Goal: Book appointment/travel/reservation

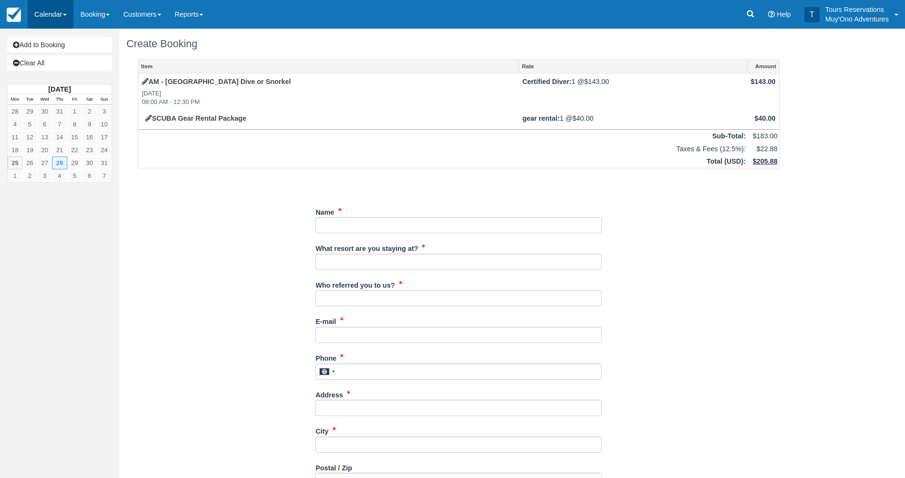
click at [48, 17] on link "Calendar" at bounding box center [51, 14] width 46 height 29
click at [88, 14] on link "Booking" at bounding box center [94, 14] width 43 height 29
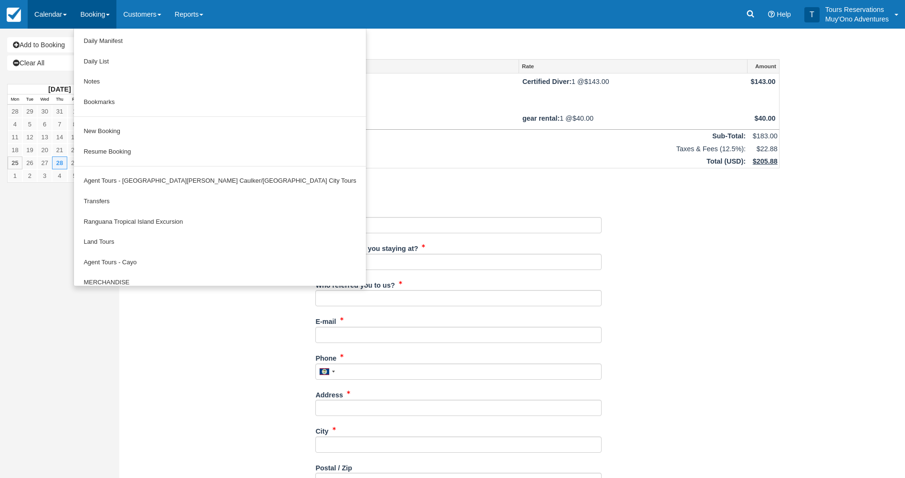
click at [46, 9] on link "Calendar" at bounding box center [51, 14] width 46 height 29
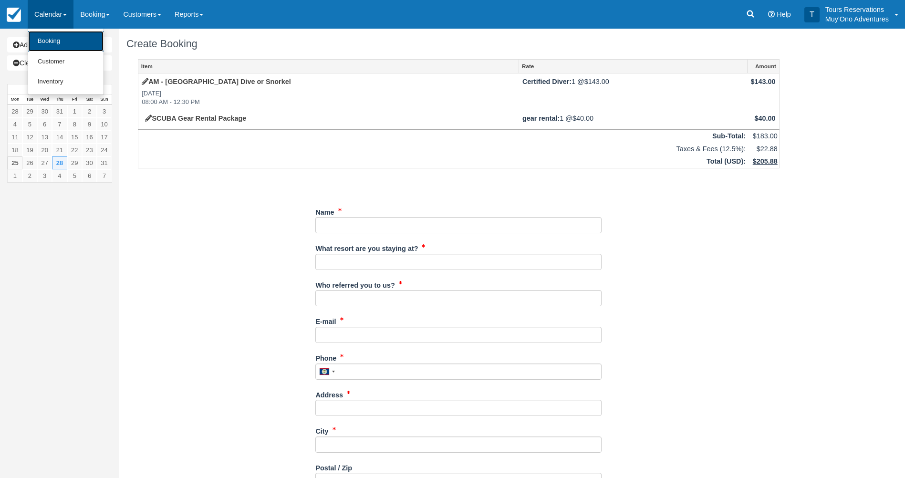
click at [53, 35] on link "Booking" at bounding box center [65, 41] width 75 height 21
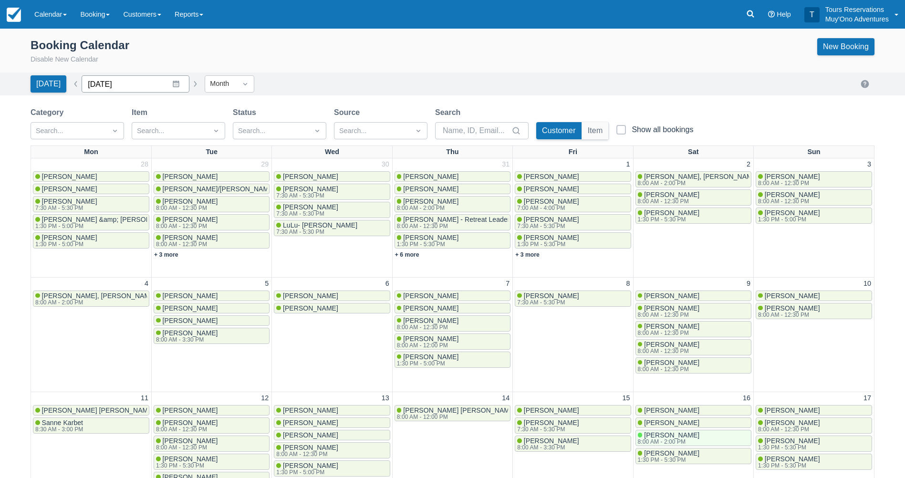
click at [151, 79] on input "[DATE]" at bounding box center [136, 83] width 108 height 17
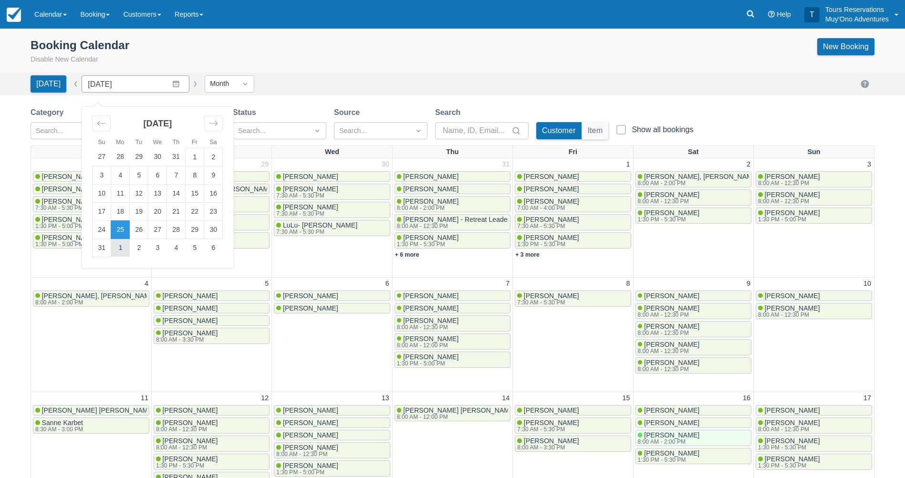
click at [114, 242] on td "1" at bounding box center [120, 247] width 19 height 18
type input "September 2025"
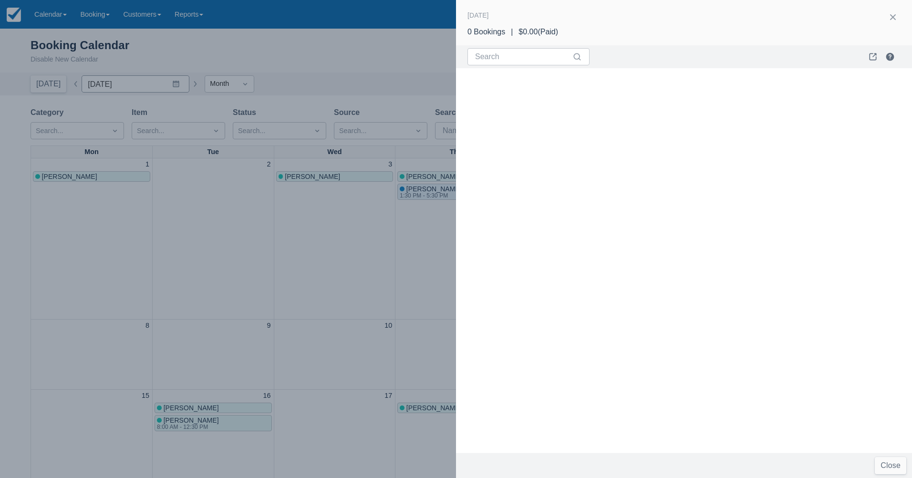
click at [352, 237] on div at bounding box center [456, 239] width 912 height 478
click at [522, 56] on input "Search" at bounding box center [522, 56] width 95 height 17
type input "s"
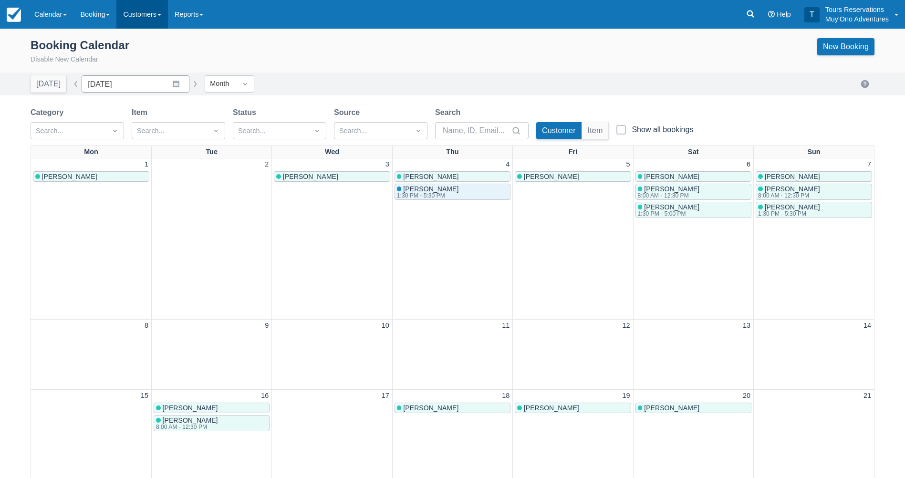
click at [137, 18] on link "Customers" at bounding box center [142, 14] width 52 height 29
click at [106, 21] on link "Booking" at bounding box center [94, 14] width 43 height 29
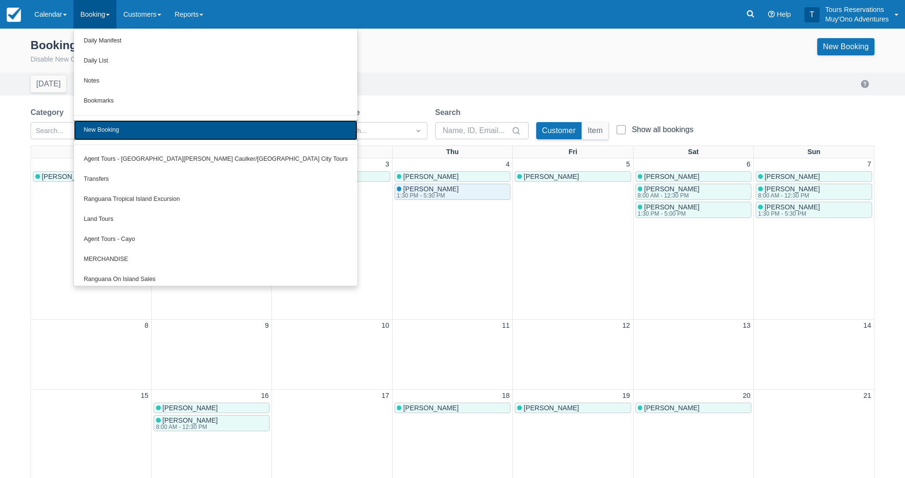
click at [121, 126] on link "New Booking" at bounding box center [215, 130] width 283 height 20
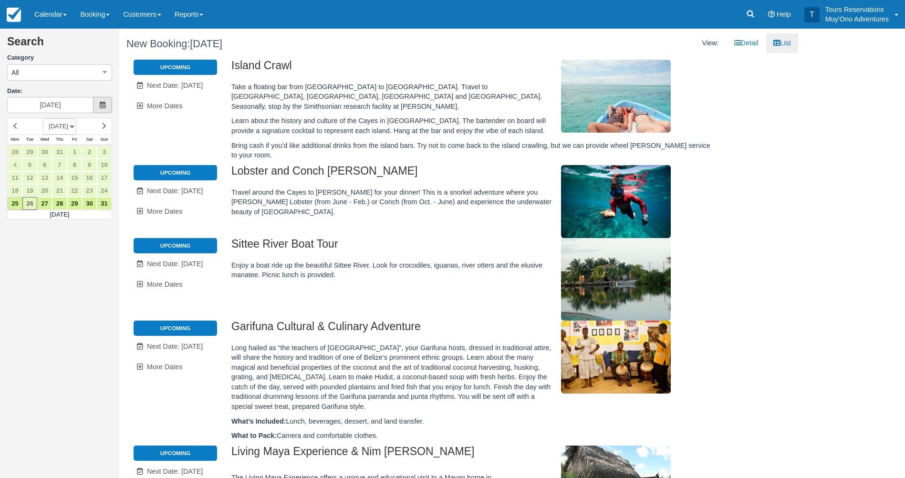
click at [107, 106] on span at bounding box center [102, 105] width 19 height 16
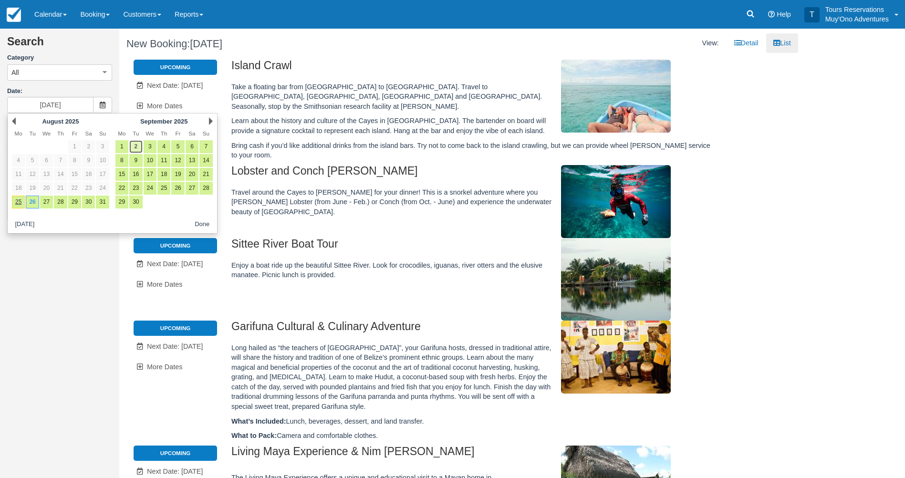
click at [139, 143] on link "2" at bounding box center [135, 146] width 13 height 13
type input "09/02/25"
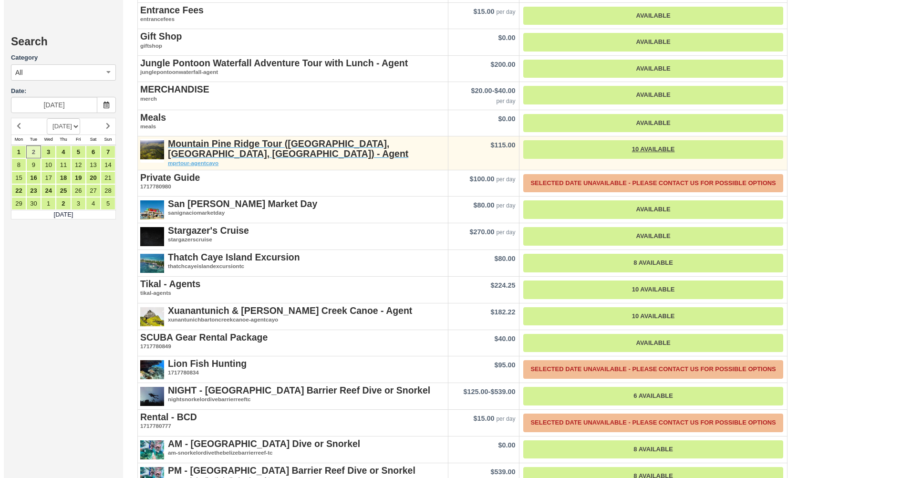
scroll to position [1108, 0]
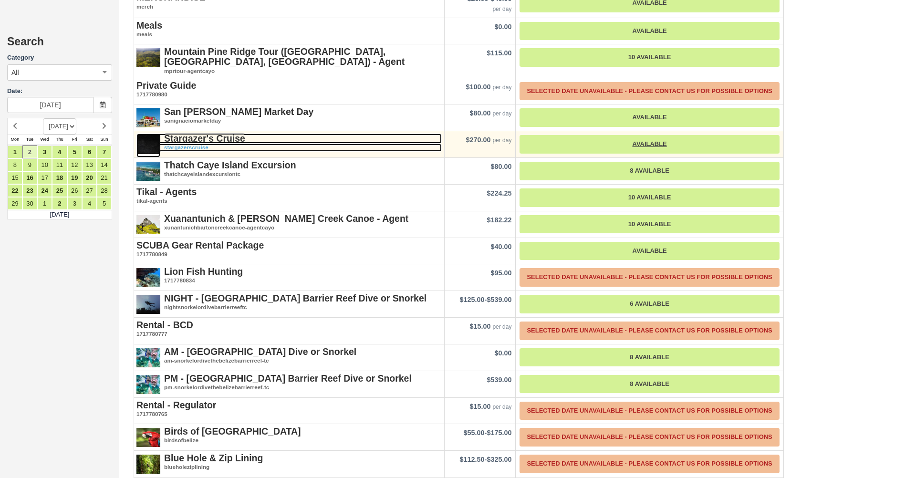
click at [221, 133] on strong "Stargazer's Cruise" at bounding box center [204, 138] width 81 height 10
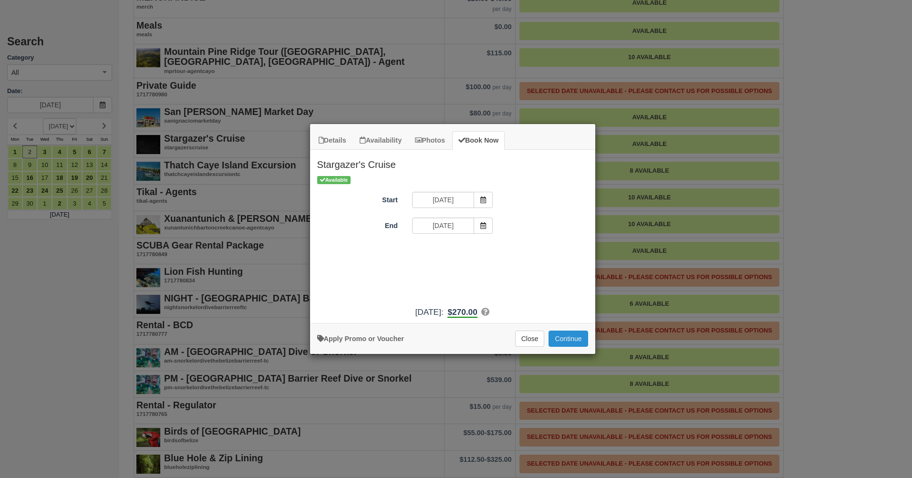
click at [569, 337] on button "Continue" at bounding box center [568, 339] width 39 height 16
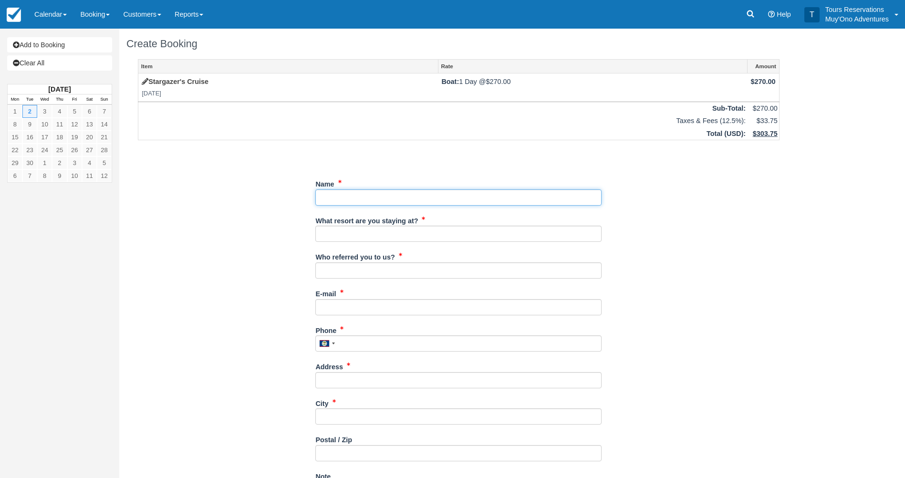
click at [493, 200] on input "Name" at bounding box center [458, 197] width 286 height 16
paste input "[PERSON_NAME]"
type input "[PERSON_NAME]"
click at [458, 237] on input "What resort are you staying at?" at bounding box center [458, 234] width 286 height 16
type input "Thatch Caye"
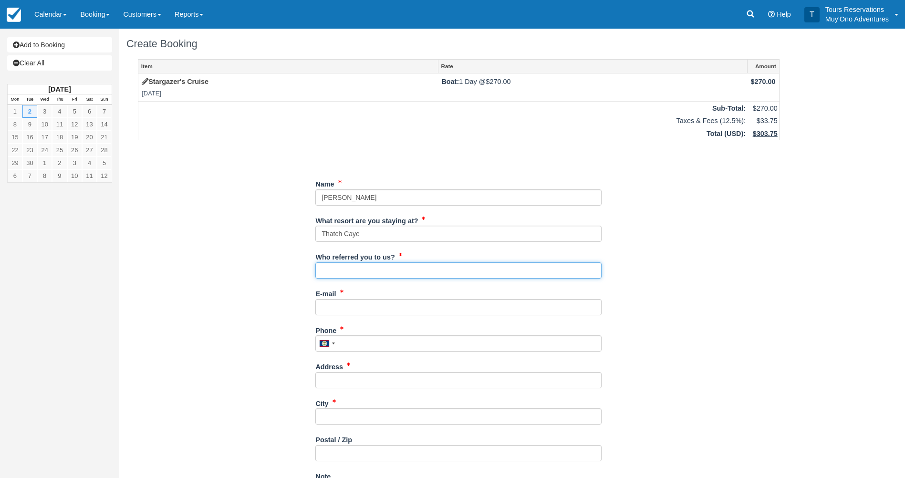
drag, startPoint x: 449, startPoint y: 264, endPoint x: 448, endPoint y: 269, distance: 5.3
click at [449, 264] on input "Who referred you to us?" at bounding box center [458, 270] width 286 height 16
type input "Eduar Burns"
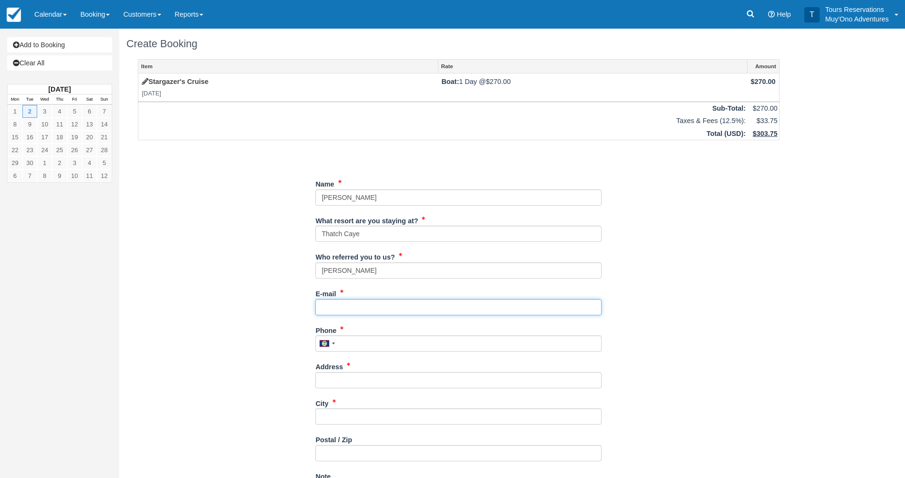
click at [393, 304] on input "E-mail" at bounding box center [458, 307] width 286 height 16
click at [396, 308] on input "E-mail" at bounding box center [458, 307] width 286 height 16
paste input "ashley.jones1313@gmail.com"
type input "ashley.jones1313@gmail.com"
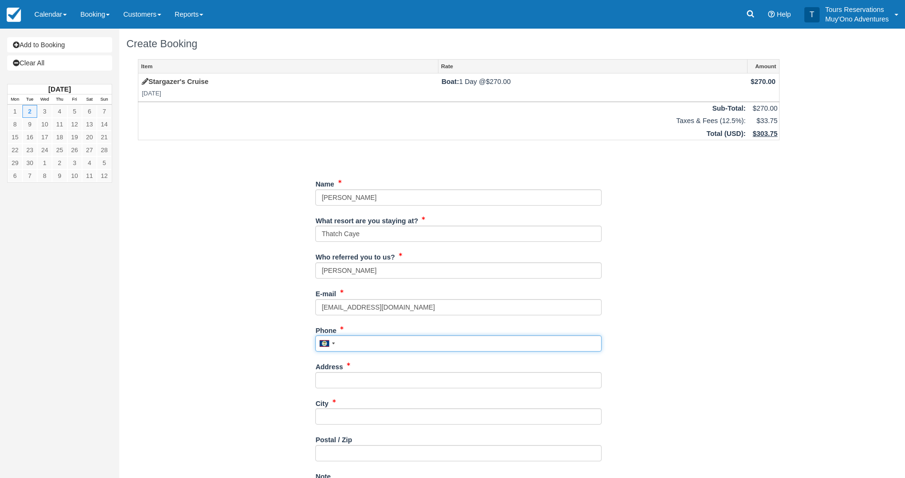
click at [475, 340] on input "Phone" at bounding box center [458, 343] width 286 height 16
paste input "8054584262"
type input "8054584262"
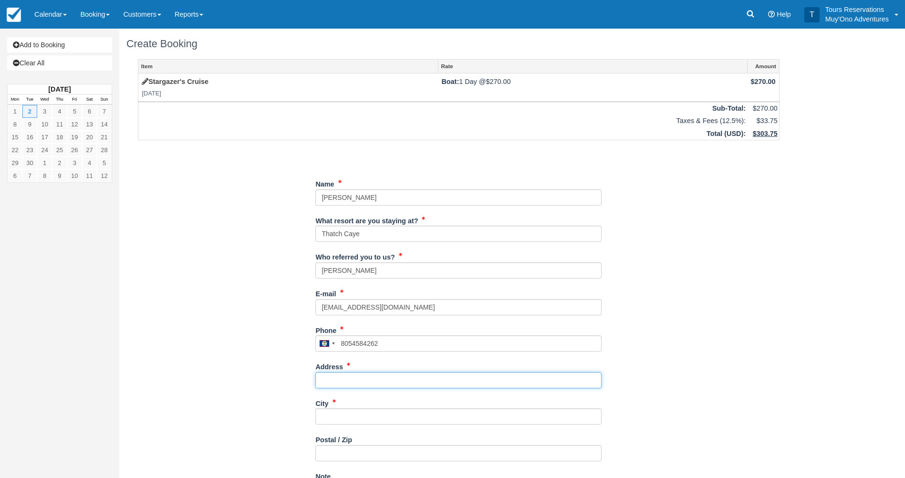
click at [385, 381] on input "Address" at bounding box center [458, 380] width 286 height 16
paste input "439 Arroyo Road,"
type input "439 Arroyo Road,"
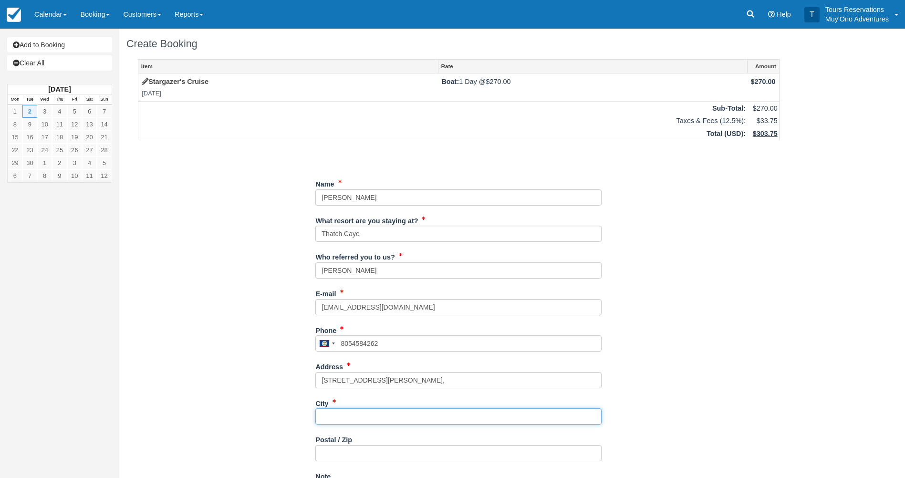
click at [373, 415] on input "City" at bounding box center [458, 416] width 286 height 16
paste input "Santa Barbara"
type input "Santa Barbara"
click at [356, 443] on div "Postal / Zip" at bounding box center [458, 447] width 286 height 30
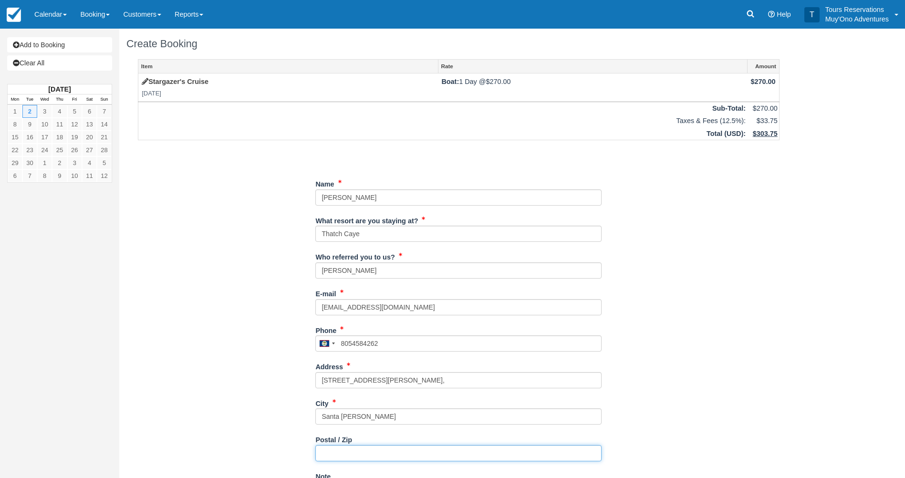
click at [359, 449] on input "Postal / Zip" at bounding box center [458, 453] width 286 height 16
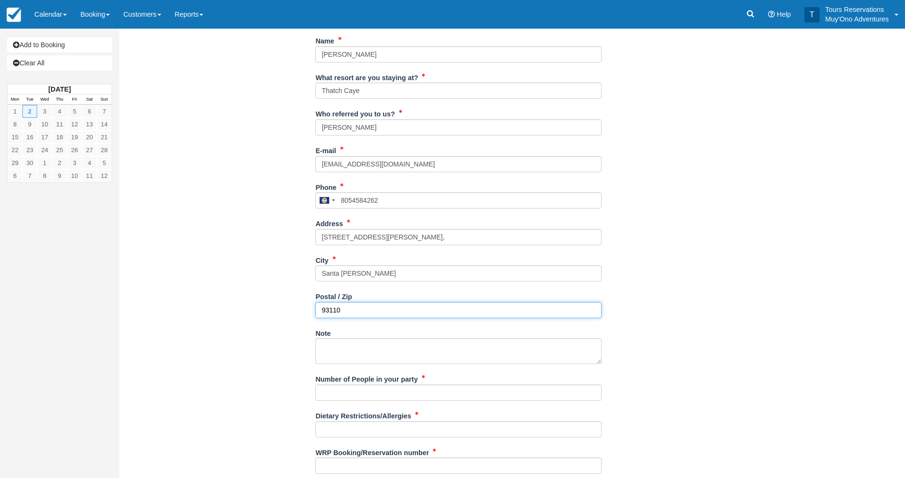
type input "93110"
click at [418, 395] on input "Number of People in your party" at bounding box center [458, 392] width 286 height 16
type input "2px"
click at [442, 413] on div "Dietary Restrictions/Allergies" at bounding box center [458, 423] width 286 height 30
click at [430, 426] on input "Dietary Restrictions/Allergies" at bounding box center [458, 429] width 286 height 16
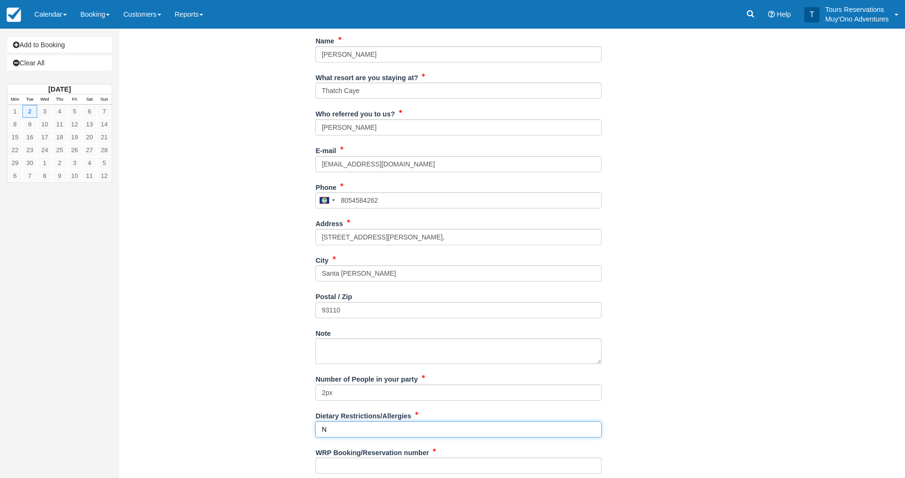
type input "N/A"
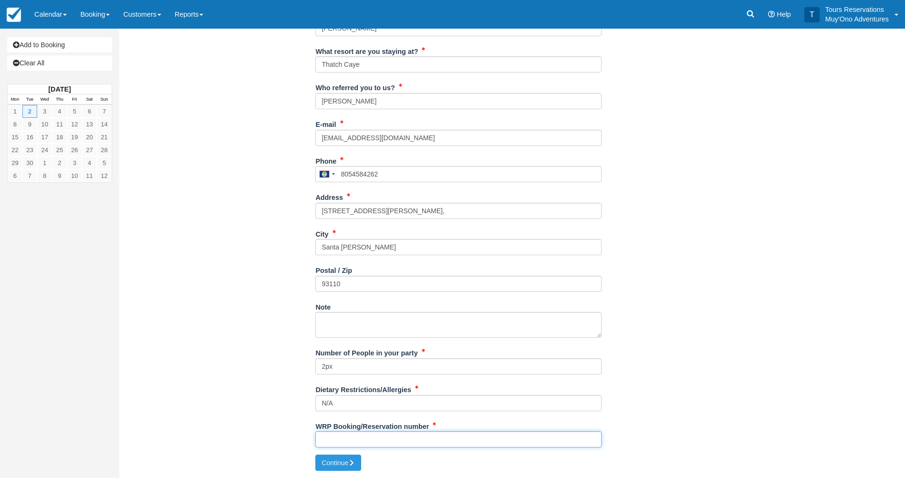
click at [399, 442] on input "WRP Booking/Reservation number" at bounding box center [458, 439] width 286 height 16
paste input "BB25070617986802"
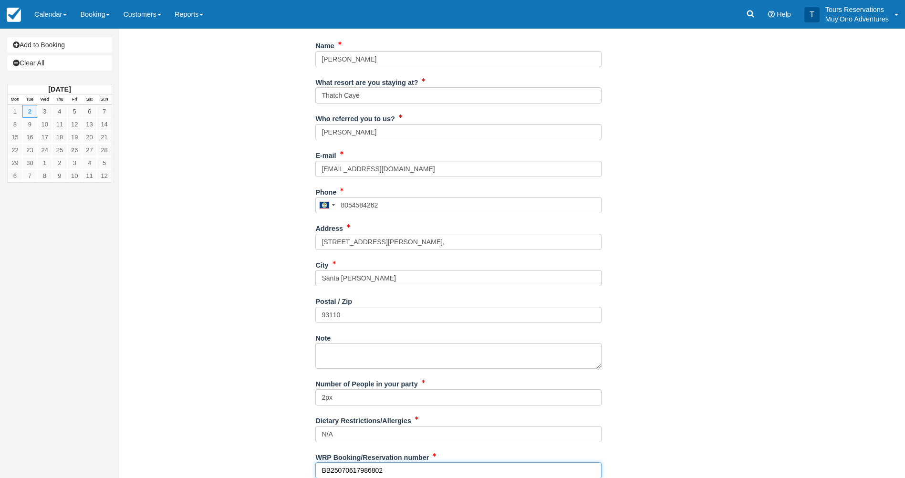
scroll to position [122, 0]
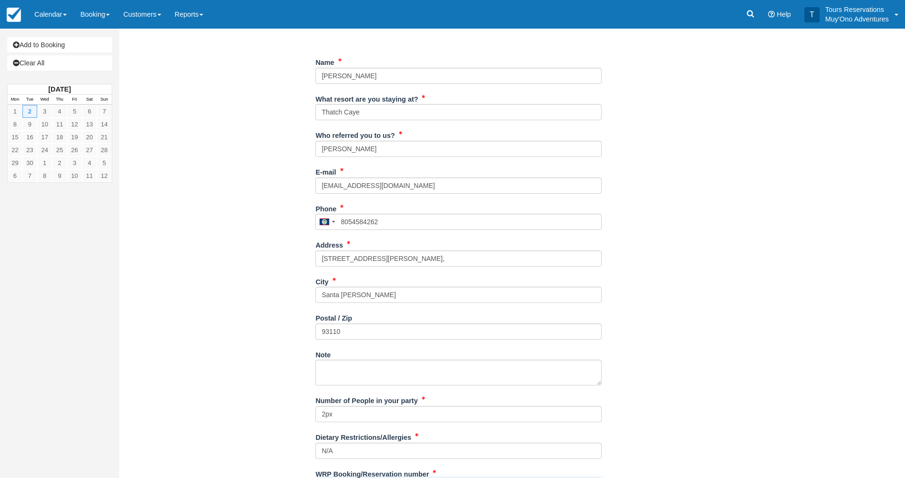
type input "BB25070617986802"
click at [756, 17] on link at bounding box center [750, 14] width 22 height 29
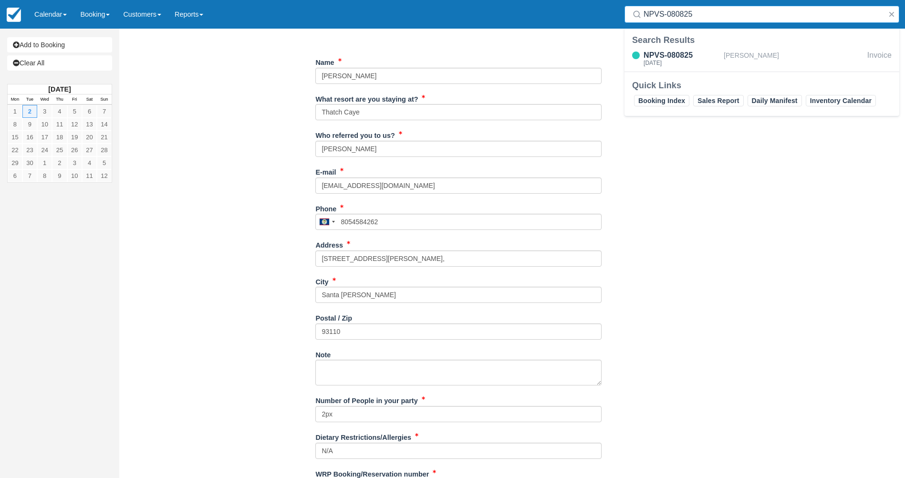
type input "NPVS-080825"
click at [751, 54] on div "[PERSON_NAME]" at bounding box center [794, 59] width 140 height 18
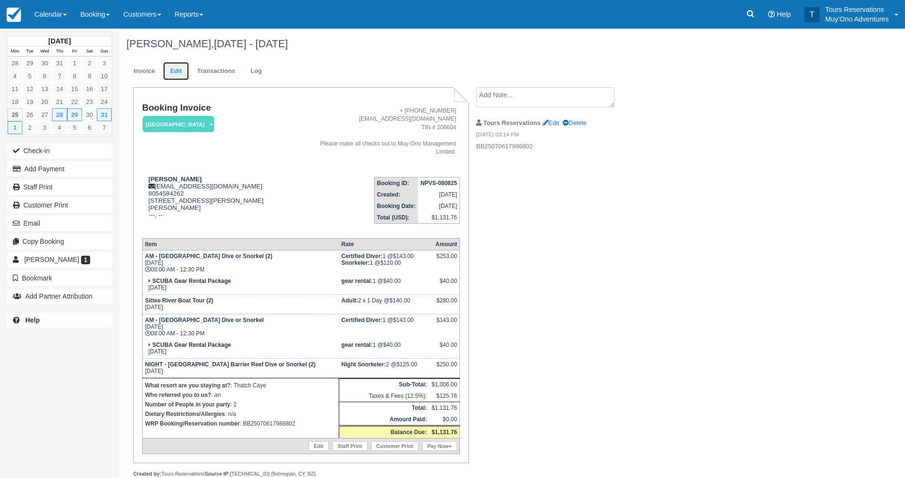
click at [177, 70] on link "Edit" at bounding box center [176, 71] width 26 height 19
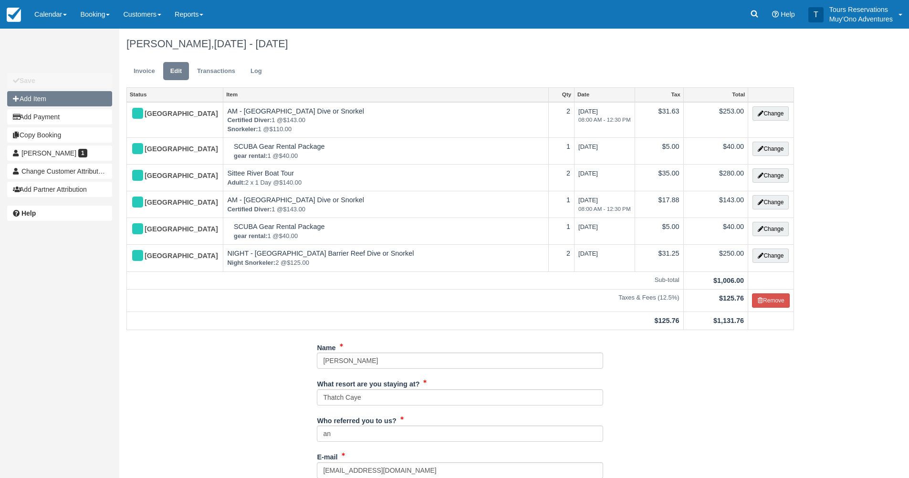
click at [72, 100] on button "Add Item" at bounding box center [59, 98] width 105 height 15
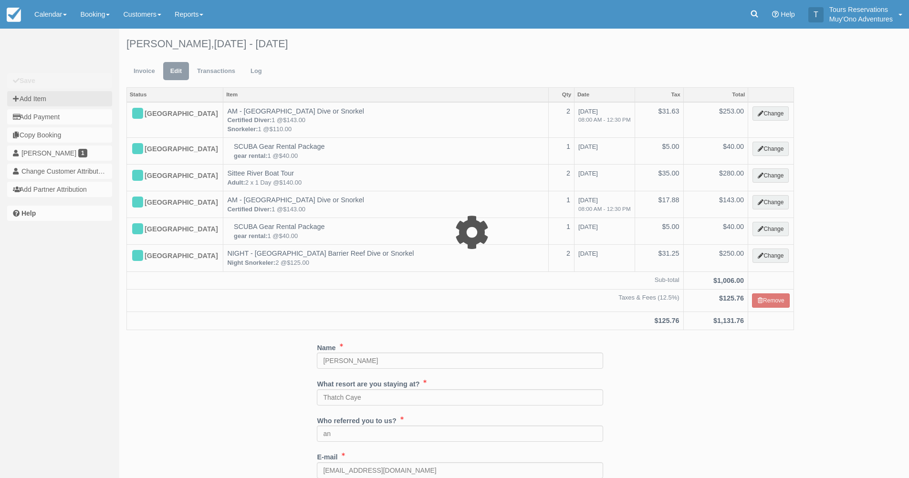
type input "0.00"
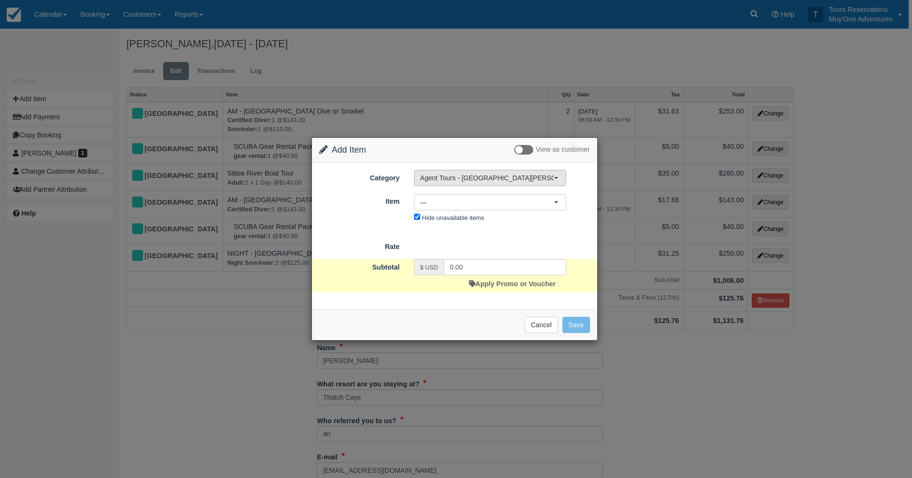
click at [468, 177] on span "Agent Tours - [GEOGRAPHIC_DATA][PERSON_NAME] Caulker/[GEOGRAPHIC_DATA] City Tou…" at bounding box center [487, 178] width 134 height 10
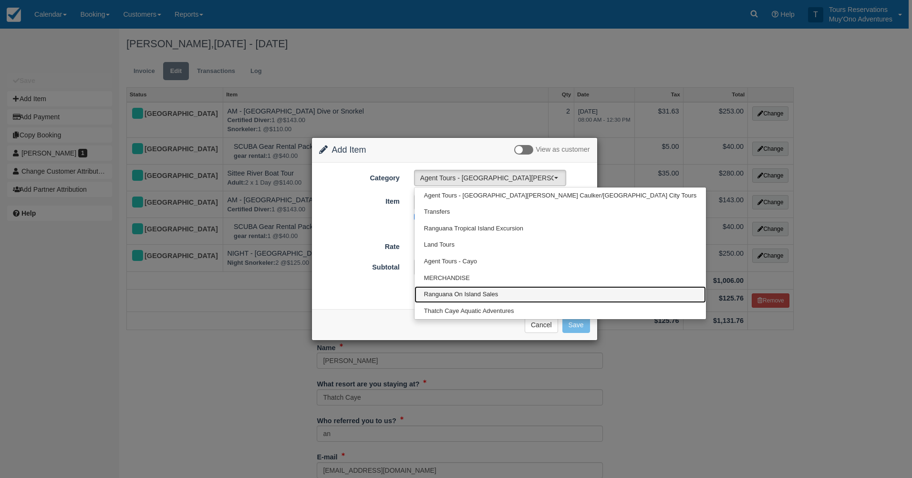
click at [454, 302] on link "Ranguana On Island Sales" at bounding box center [559, 294] width 291 height 17
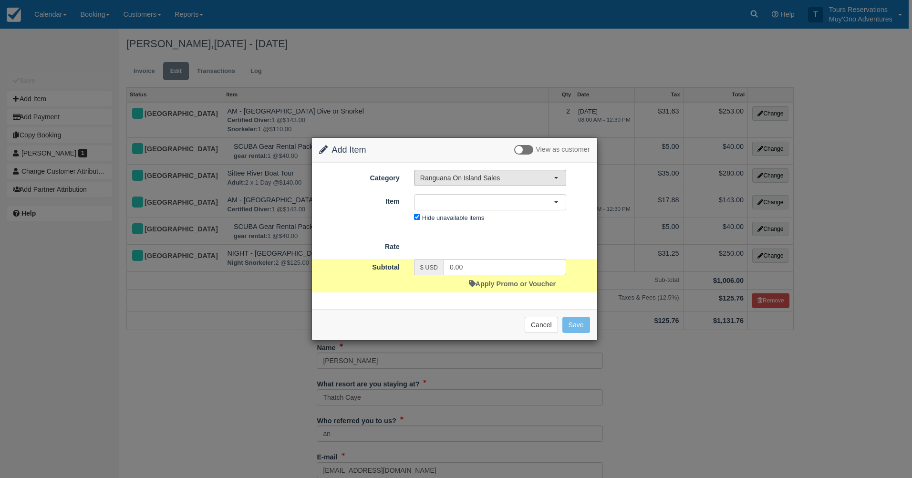
click at [471, 185] on button "Ranguana On Island Sales" at bounding box center [490, 178] width 152 height 16
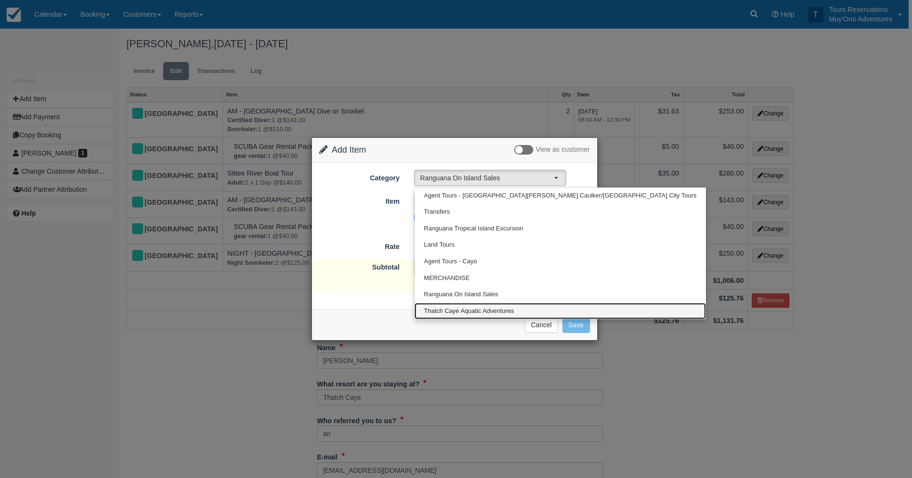
click at [456, 306] on link "Thatch Caye Aquatic Adventures" at bounding box center [559, 311] width 291 height 17
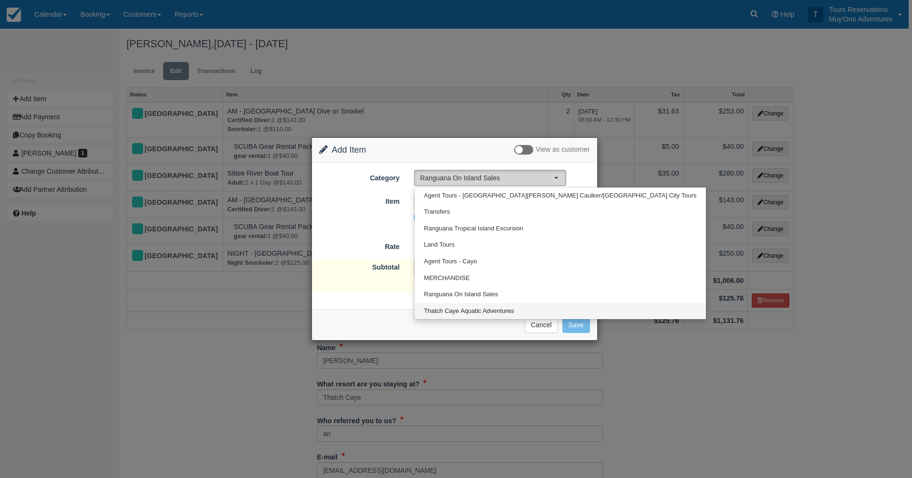
select select "64"
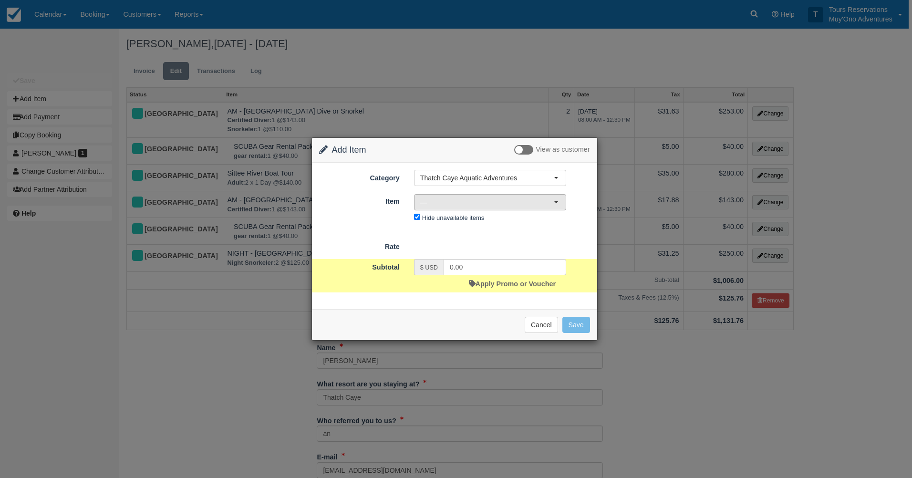
click at [454, 203] on span "—" at bounding box center [487, 202] width 134 height 10
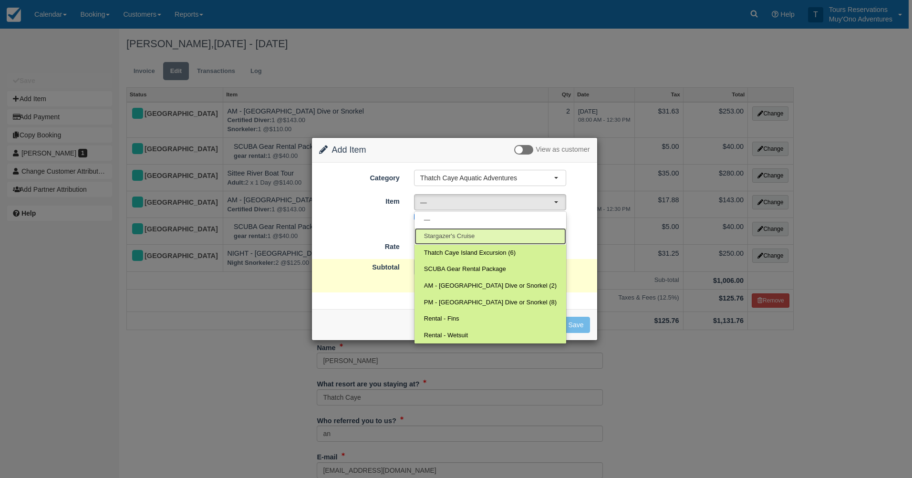
click at [464, 235] on span "Stargazer's Cruise" at bounding box center [449, 236] width 51 height 9
select select "308"
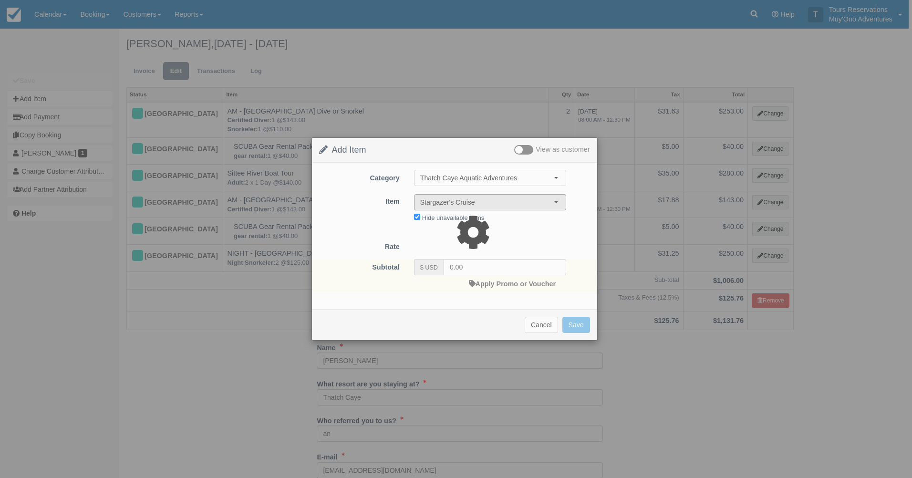
type input "270.00"
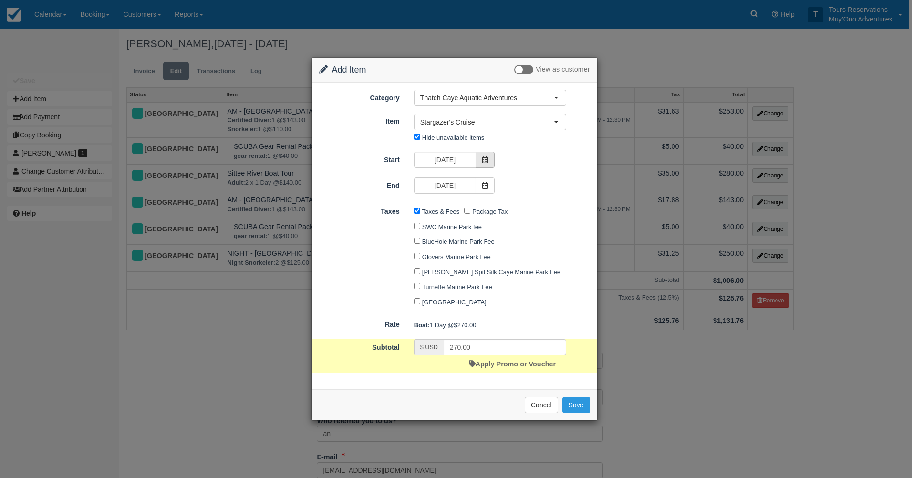
click at [486, 161] on icon at bounding box center [485, 159] width 7 height 7
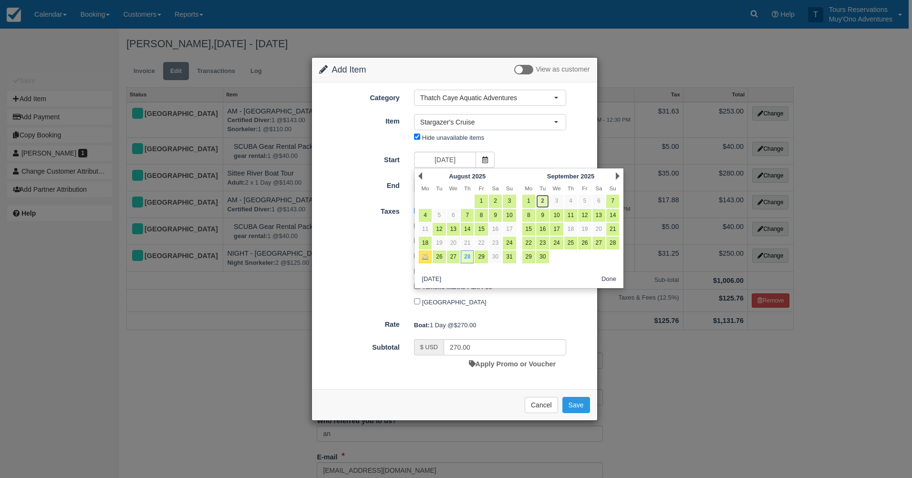
click at [544, 202] on link "2" at bounding box center [542, 201] width 13 height 13
type input "09/02/25"
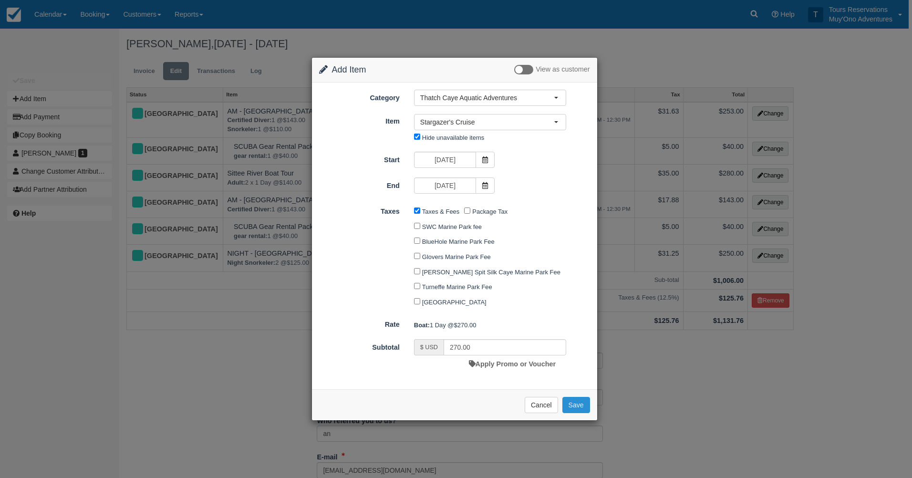
click at [573, 402] on button "Save" at bounding box center [576, 405] width 28 height 16
checkbox input "false"
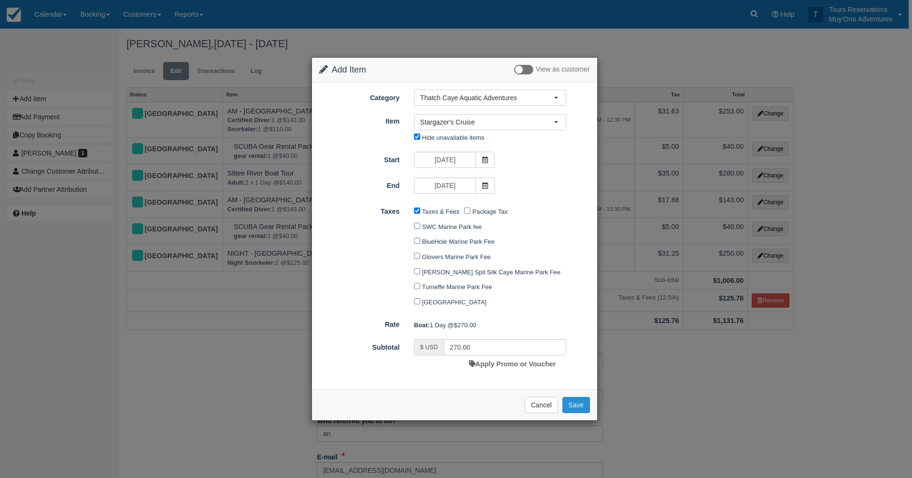
checkbox input "false"
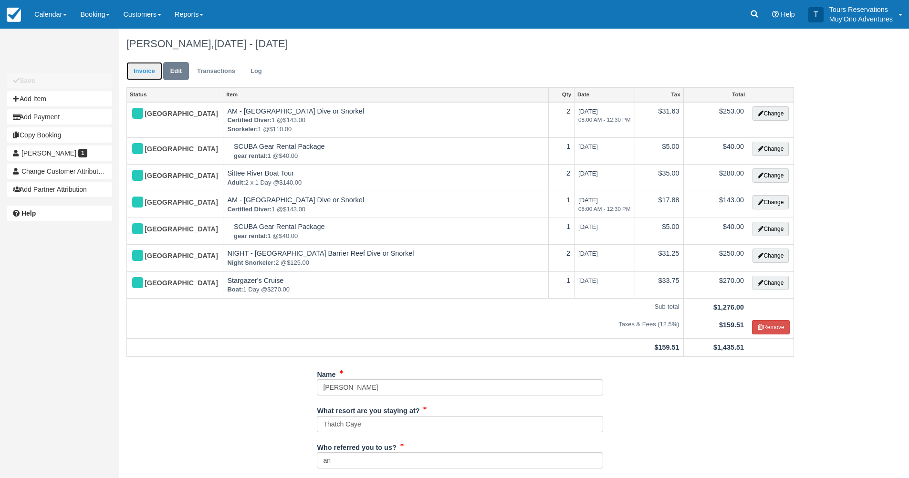
click at [155, 67] on link "Invoice" at bounding box center [144, 71] width 36 height 19
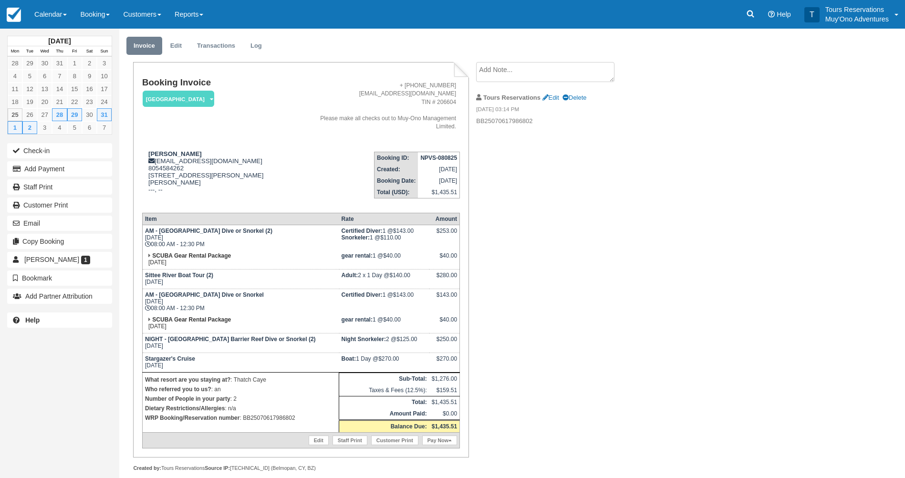
scroll to position [40, 0]
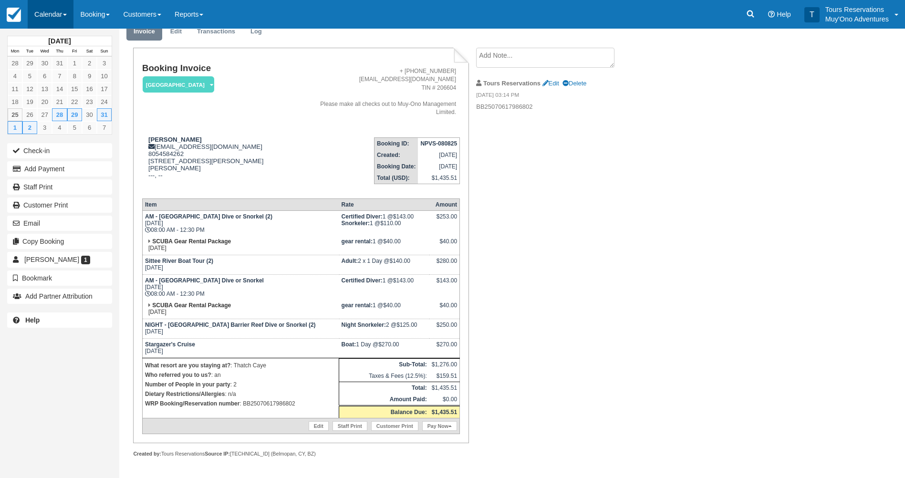
click at [52, 15] on link "Calendar" at bounding box center [51, 14] width 46 height 29
click at [56, 46] on link "Booking" at bounding box center [65, 41] width 75 height 20
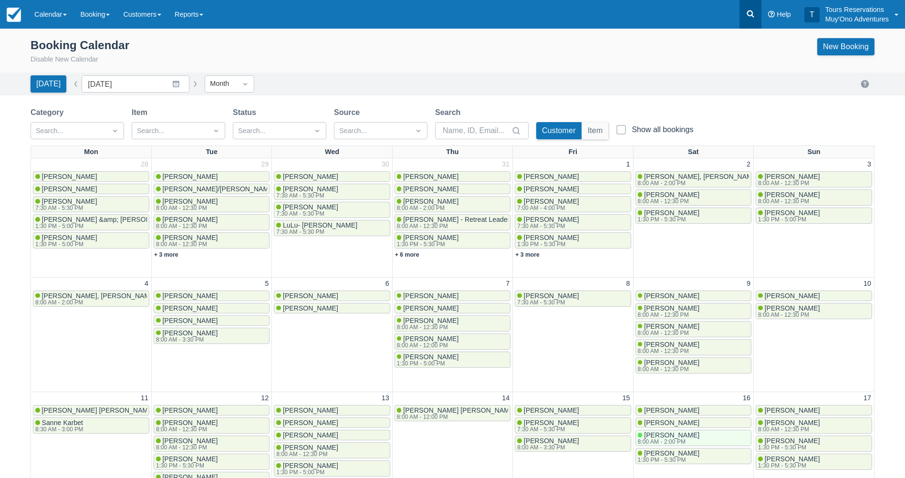
click at [752, 21] on link at bounding box center [750, 14] width 22 height 29
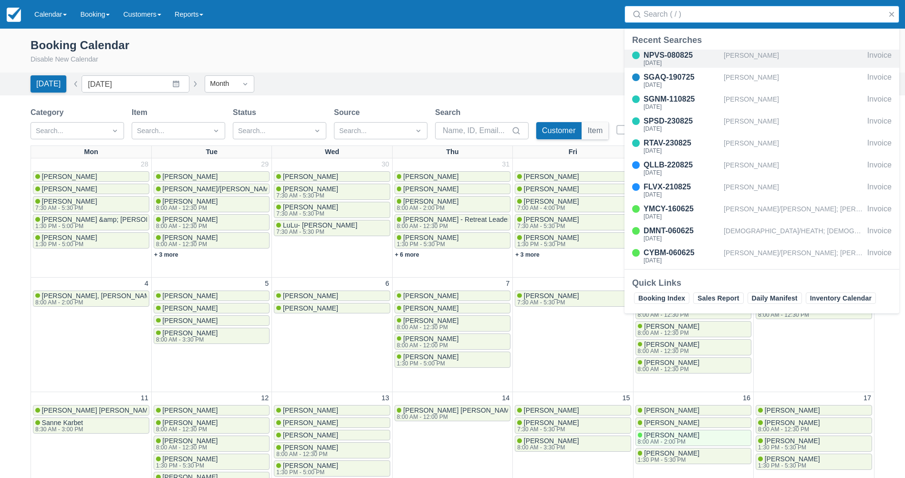
click at [732, 52] on div "[PERSON_NAME]" at bounding box center [794, 59] width 140 height 18
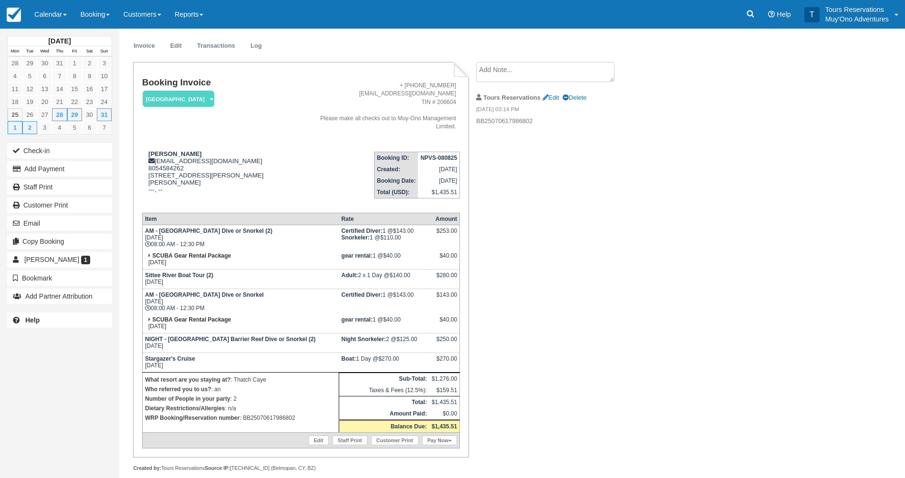
scroll to position [40, 0]
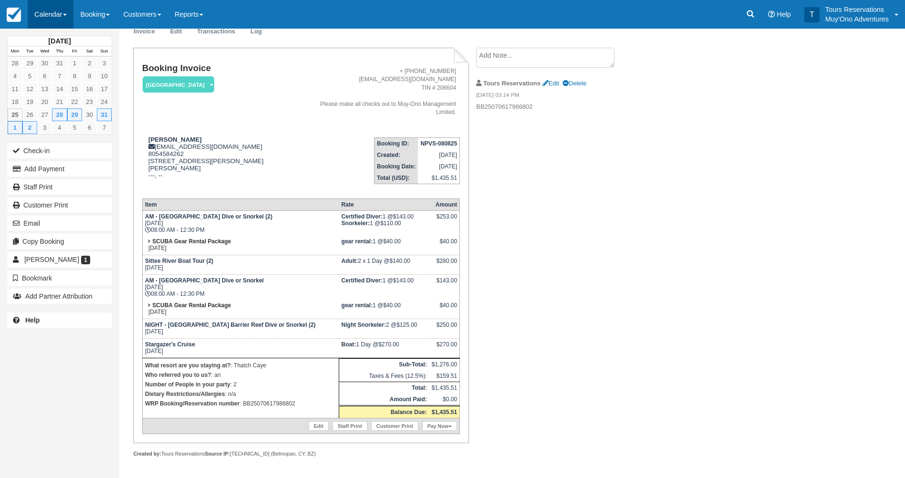
click at [57, 19] on link "Calendar" at bounding box center [51, 14] width 46 height 29
click at [59, 54] on link "Customer" at bounding box center [65, 61] width 75 height 20
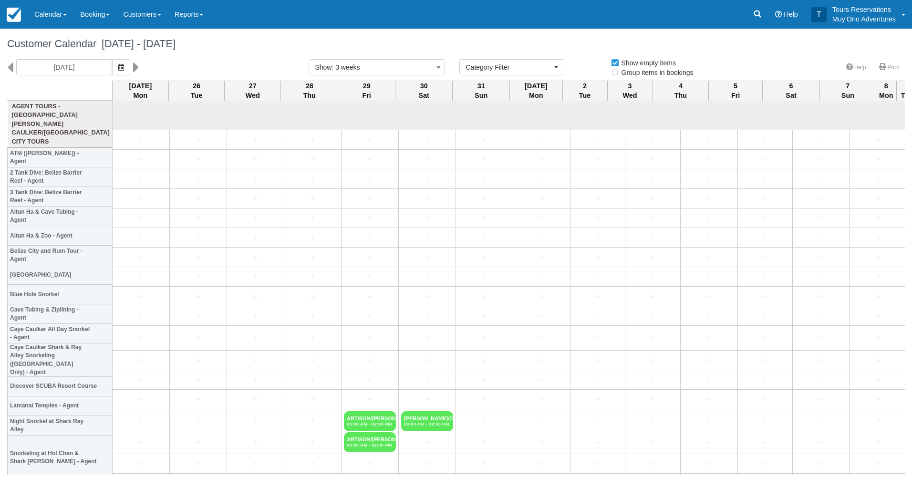
select select
click at [67, 17] on link "Calendar" at bounding box center [51, 14] width 46 height 29
click at [65, 36] on link "Booking" at bounding box center [65, 41] width 75 height 20
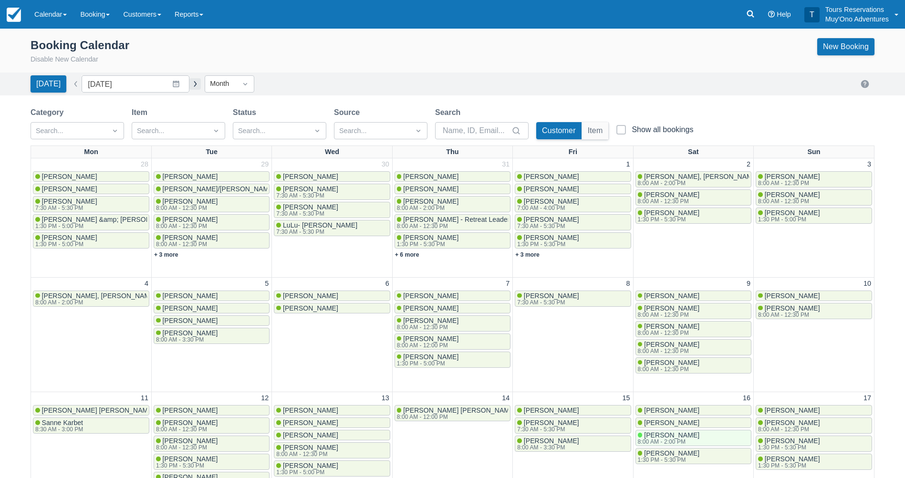
click at [189, 85] on button "button" at bounding box center [194, 83] width 11 height 11
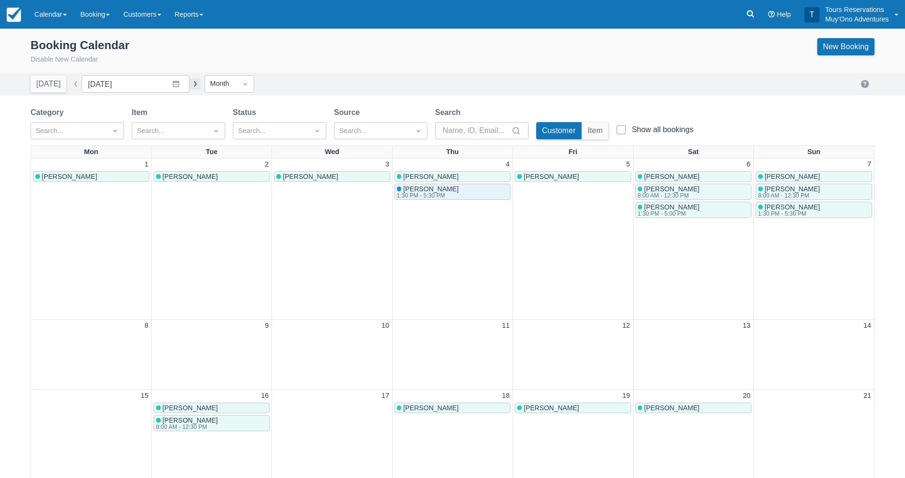
click at [189, 85] on button "button" at bounding box center [194, 83] width 11 height 11
type input "[DATE]"
